Goal: Information Seeking & Learning: Check status

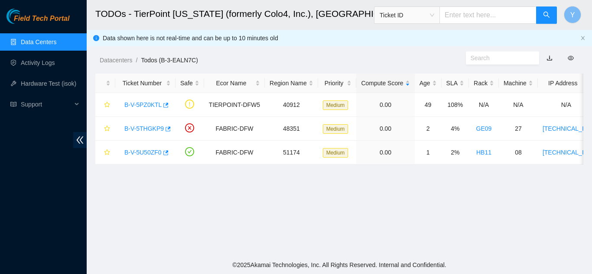
click at [43, 44] on link "Data Centers" at bounding box center [39, 42] width 36 height 7
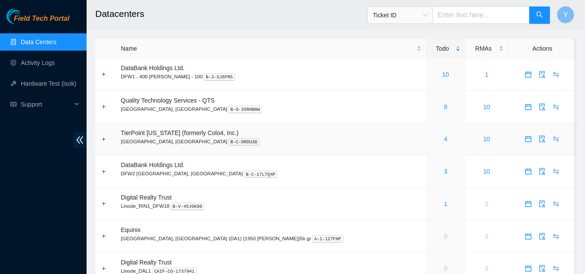
click at [431, 142] on div "4" at bounding box center [445, 139] width 29 height 10
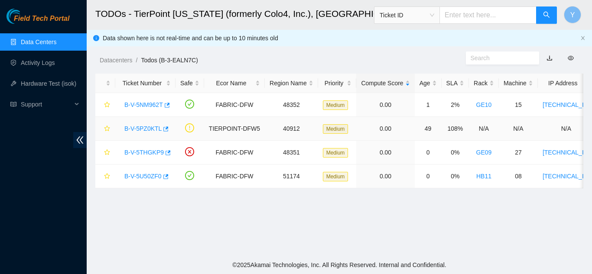
click at [135, 129] on link "B-V-5PZ0KTL" at bounding box center [142, 128] width 37 height 7
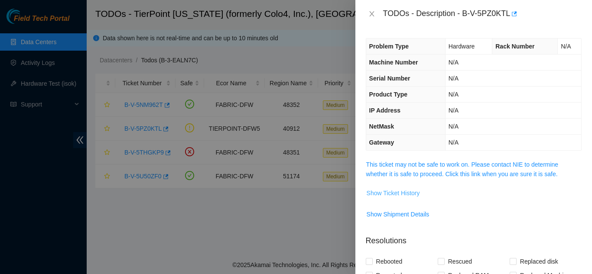
click at [392, 193] on span "Show Ticket History" at bounding box center [393, 193] width 53 height 10
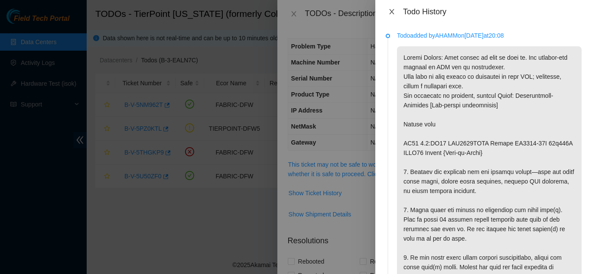
click at [393, 13] on icon "close" at bounding box center [391, 11] width 5 height 5
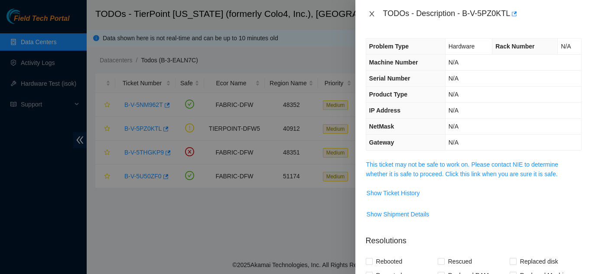
drag, startPoint x: 373, startPoint y: 13, endPoint x: 377, endPoint y: 22, distance: 10.1
click at [373, 15] on icon "close" at bounding box center [371, 13] width 7 height 7
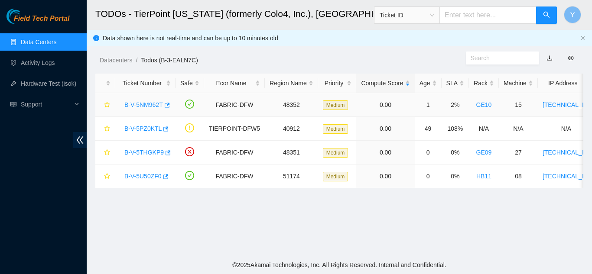
click at [153, 102] on link "B-V-5NM962T" at bounding box center [143, 104] width 39 height 7
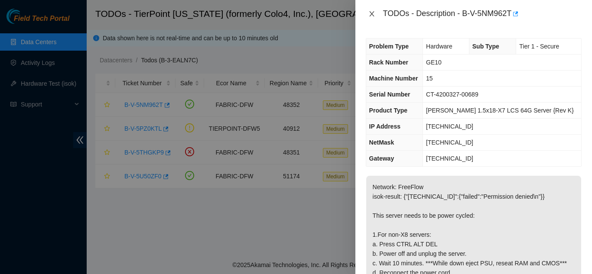
click at [372, 14] on icon "close" at bounding box center [371, 13] width 7 height 7
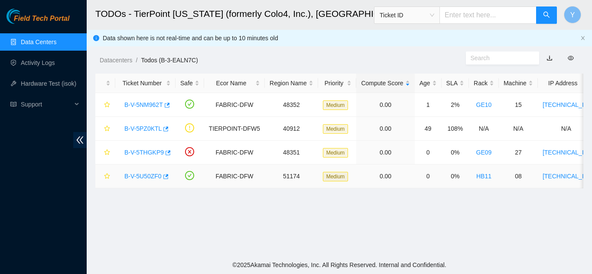
click at [140, 174] on link "B-V-5U50ZF0" at bounding box center [142, 176] width 37 height 7
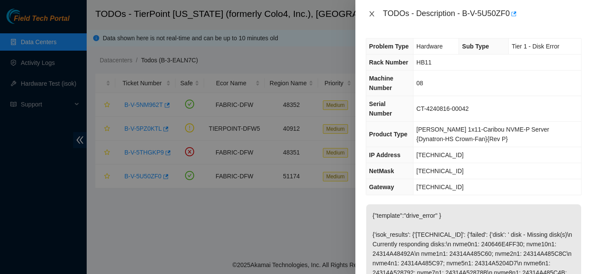
click at [372, 15] on icon "close" at bounding box center [371, 13] width 7 height 7
